Goal: Check status

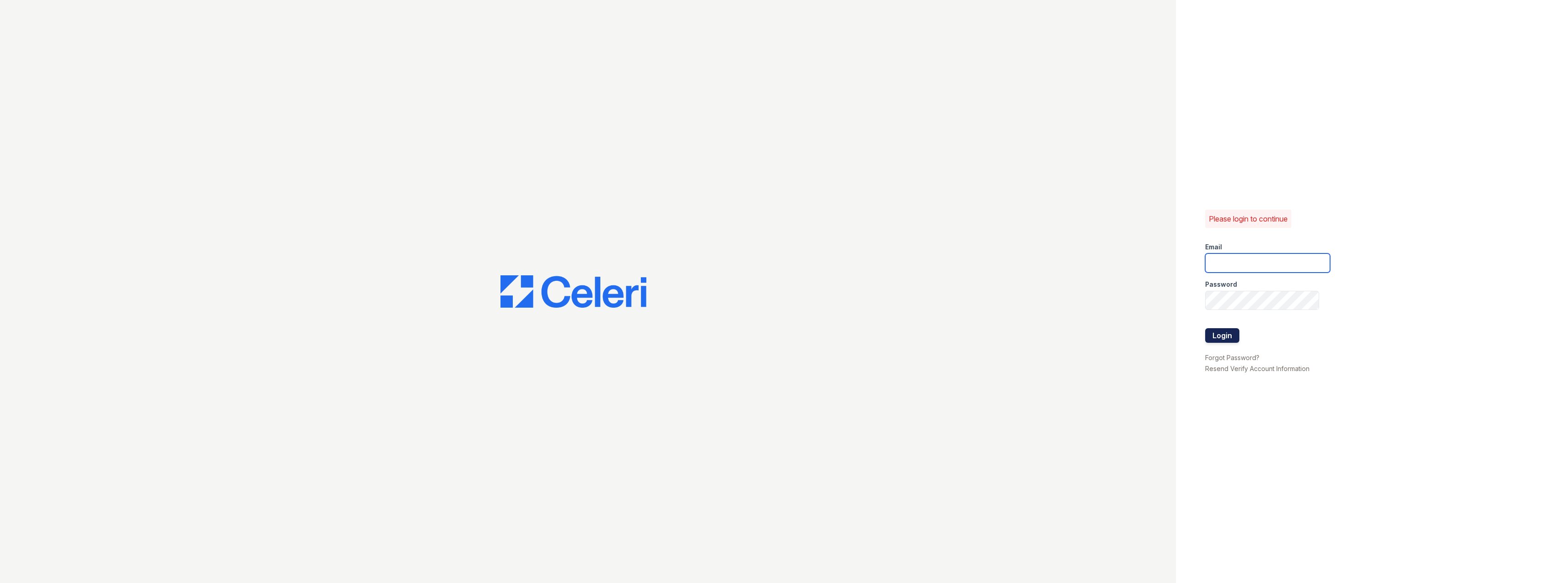
type input "[PERSON_NAME][EMAIL_ADDRESS][PERSON_NAME][DOMAIN_NAME]"
click at [1212, 334] on button "Login" at bounding box center [1222, 335] width 34 height 14
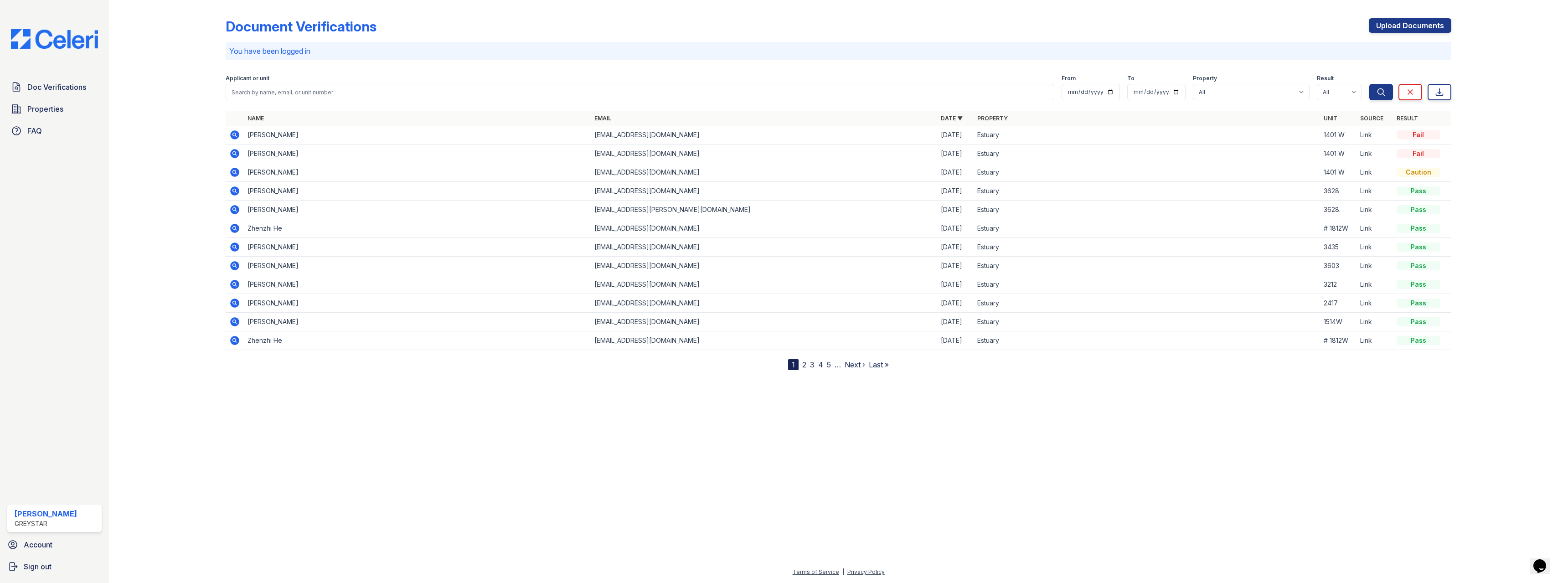
click at [237, 134] on icon at bounding box center [235, 134] width 9 height 9
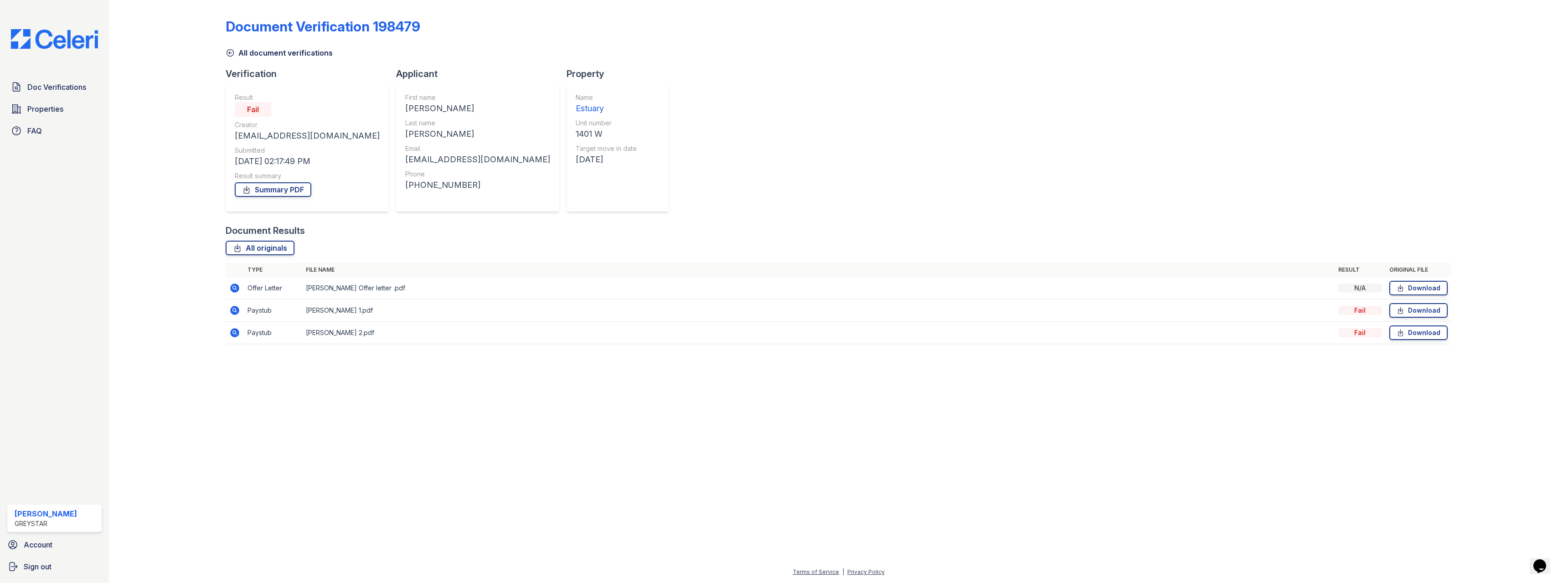
click at [235, 308] on icon at bounding box center [235, 310] width 11 height 11
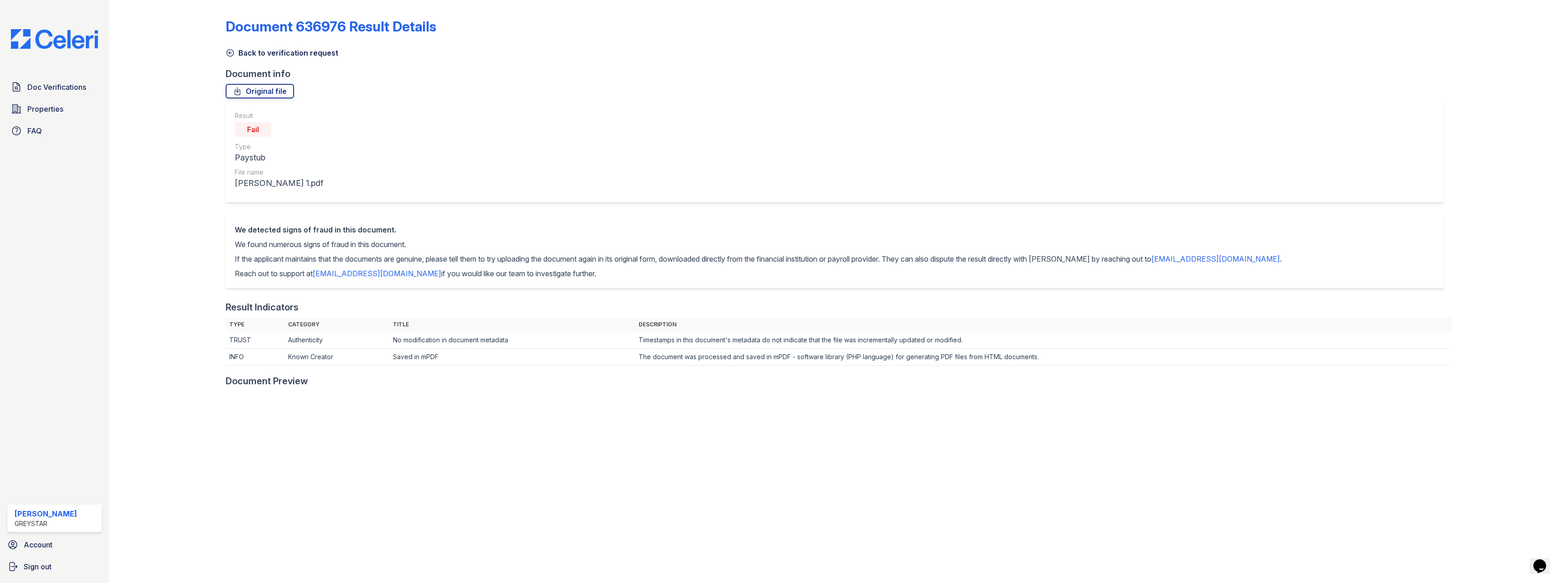
drag, startPoint x: 1253, startPoint y: 253, endPoint x: 1155, endPoint y: 253, distance: 98.0
click at [1155, 253] on div "We detected signs of fraud in this document. We found numerous signs of fraud i…" at bounding box center [834, 251] width 1218 height 73
copy p "[EMAIL_ADDRESS][DOMAIN_NAME] ."
copy p "disputes@getceleri.com ."
